Goal: Task Accomplishment & Management: Use online tool/utility

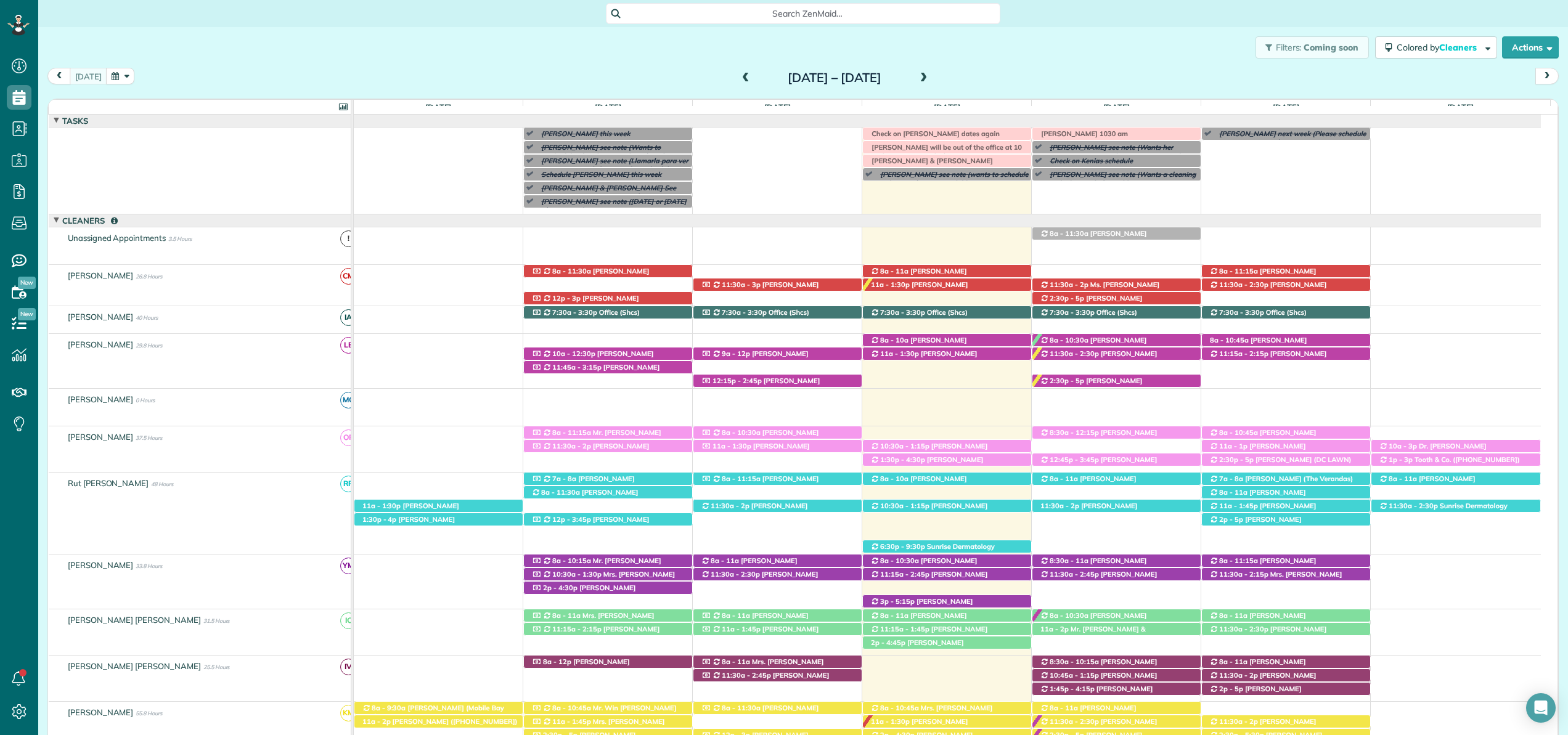
scroll to position [49, 0]
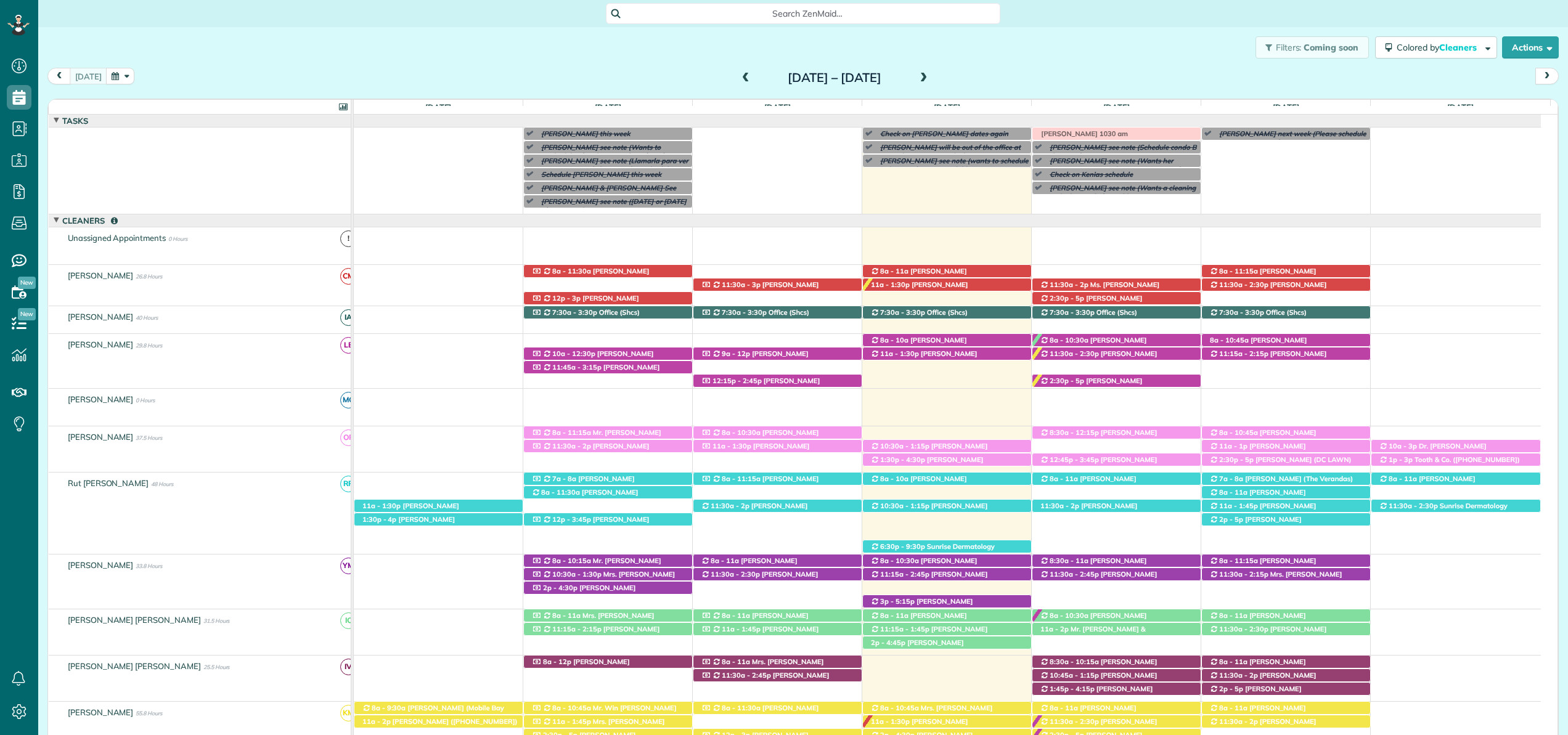
scroll to position [49, 0]
click at [1058, 341] on span "8a - 10:30a" at bounding box center [1068, 340] width 40 height 9
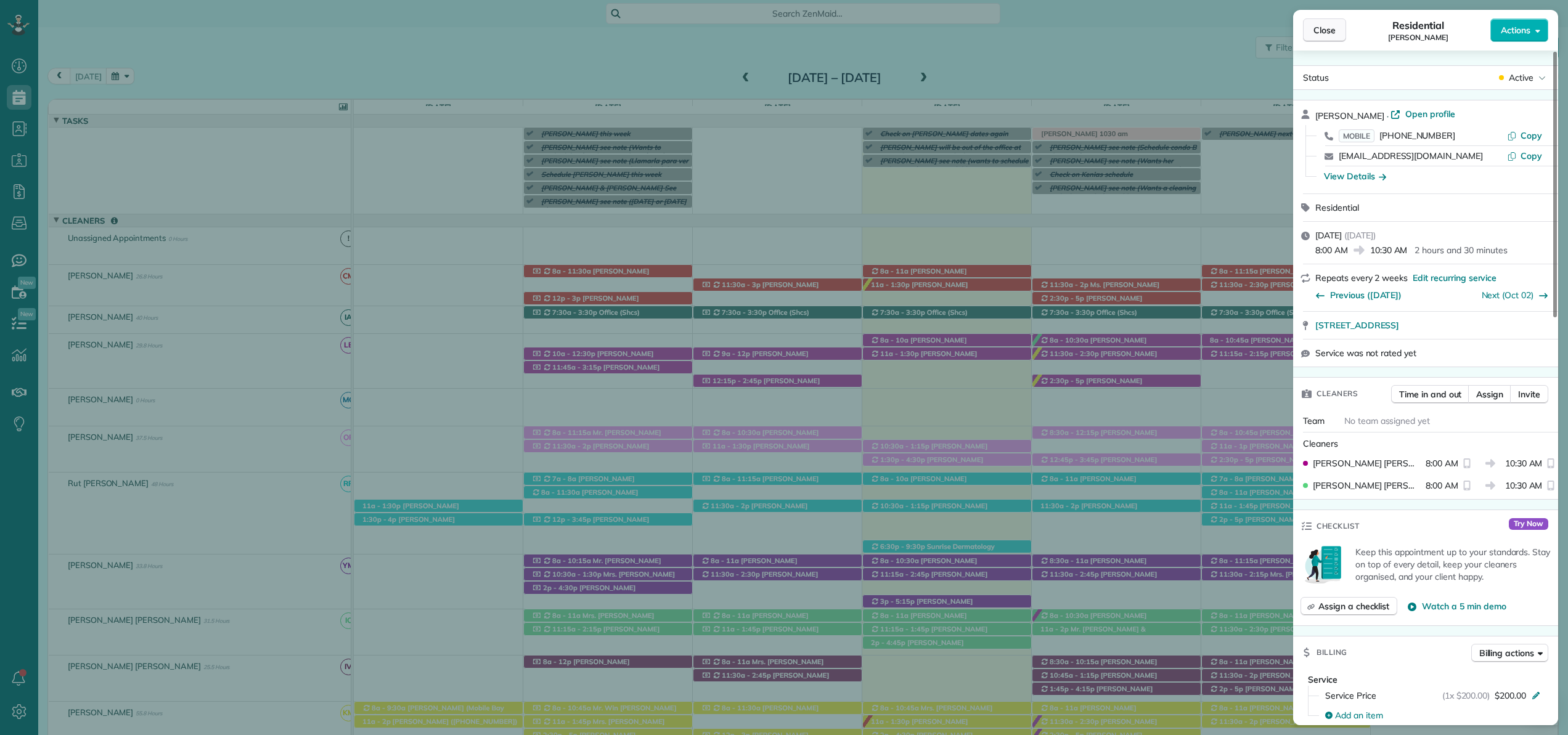
click at [1329, 31] on span "Close" at bounding box center [1324, 30] width 22 height 12
